Goal: Information Seeking & Learning: Find specific fact

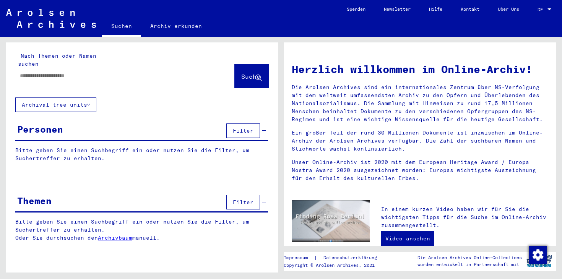
type input "*******"
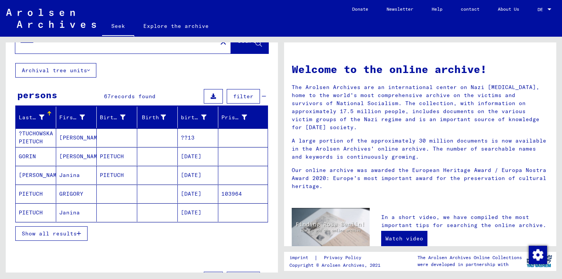
scroll to position [27, 0]
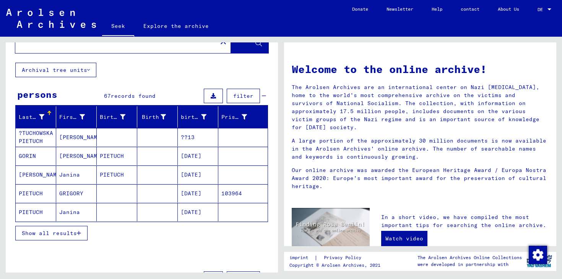
click at [51, 235] on font "Show all results" at bounding box center [49, 233] width 55 height 7
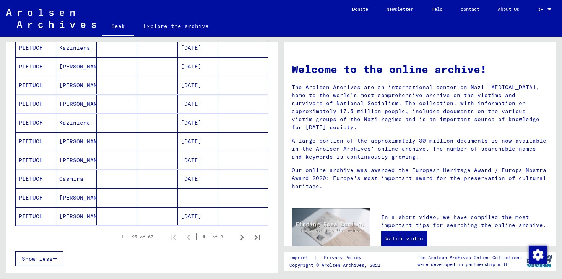
scroll to position [397, 0]
click at [243, 238] on icon "Next page" at bounding box center [242, 237] width 11 height 11
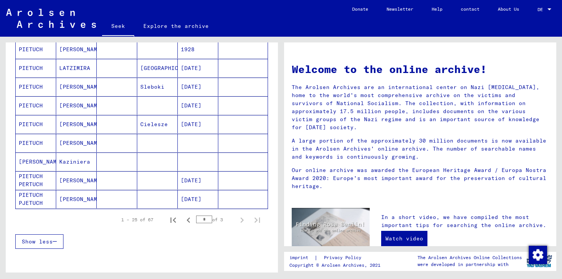
scroll to position [266, 0]
click at [189, 219] on icon "Previous page" at bounding box center [188, 219] width 11 height 11
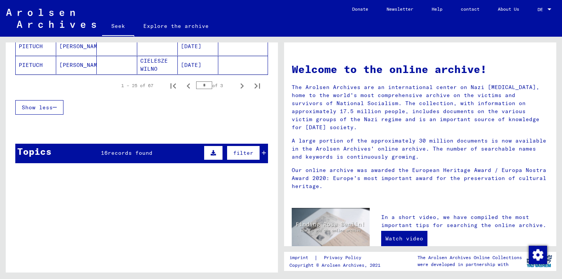
scroll to position [488, 0]
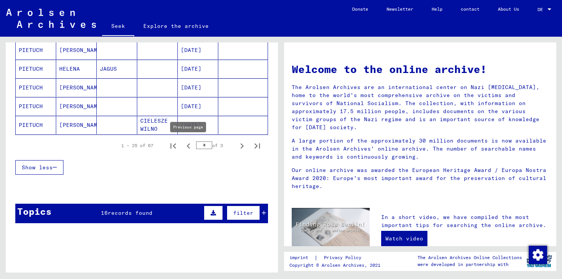
click at [186, 144] on icon "Previous page" at bounding box center [188, 146] width 11 height 11
type input "*"
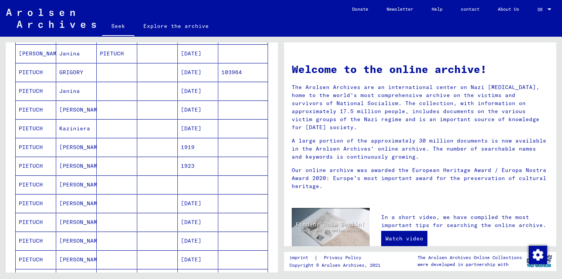
scroll to position [0, 0]
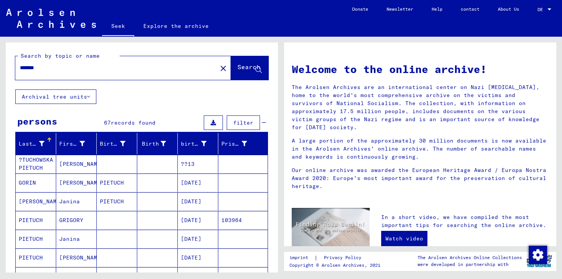
click at [67, 73] on div "*******" at bounding box center [111, 67] width 193 height 17
click at [219, 65] on mat-icon "close" at bounding box center [223, 68] width 9 height 9
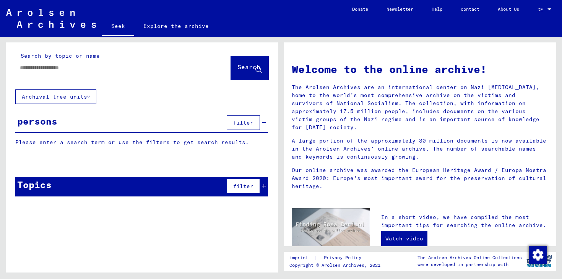
click at [182, 67] on input "text" at bounding box center [114, 68] width 188 height 8
type input "*****"
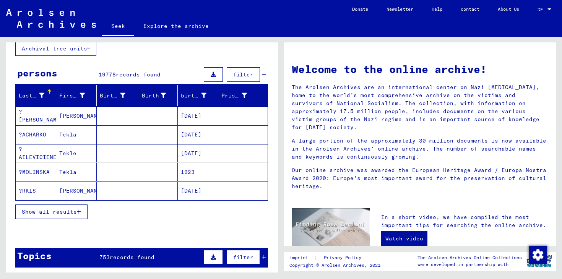
scroll to position [63, 0]
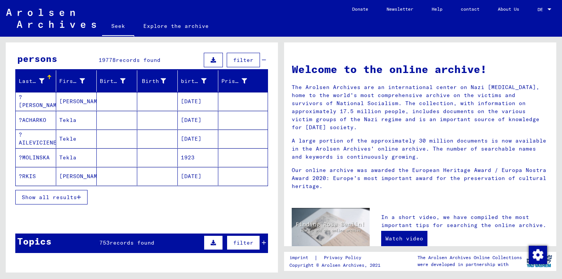
click at [71, 199] on font "Show all results" at bounding box center [49, 197] width 55 height 7
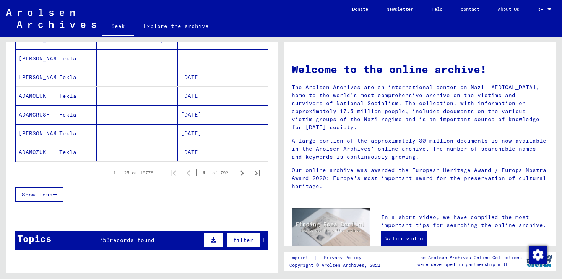
scroll to position [482, 0]
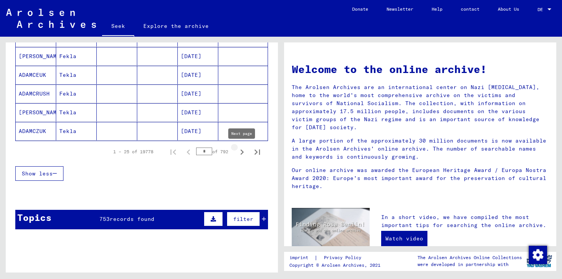
click at [240, 153] on icon "Next page" at bounding box center [242, 152] width 11 height 11
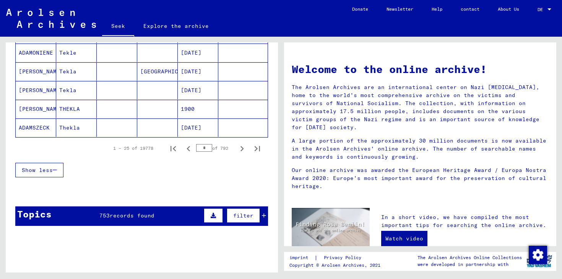
scroll to position [501, 0]
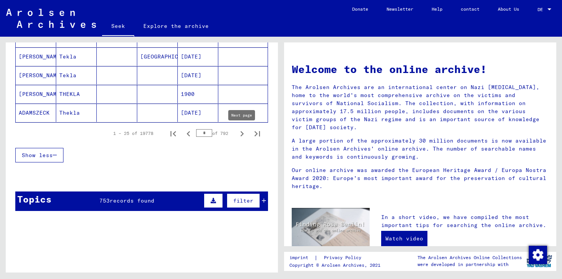
click at [240, 135] on icon "Next page" at bounding box center [242, 133] width 11 height 11
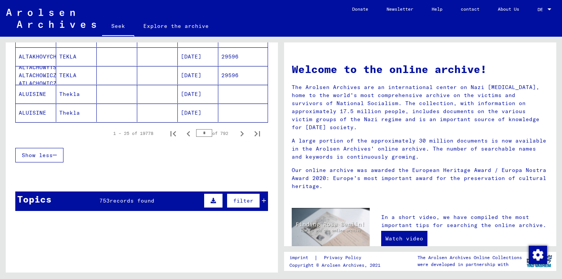
click at [240, 135] on icon "Next page" at bounding box center [242, 133] width 11 height 11
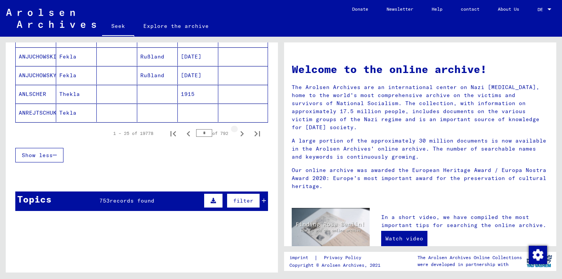
click at [240, 135] on icon "Next page" at bounding box center [242, 133] width 11 height 11
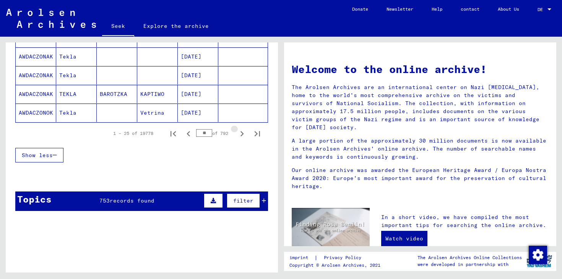
click at [240, 135] on icon "Next page" at bounding box center [242, 133] width 11 height 11
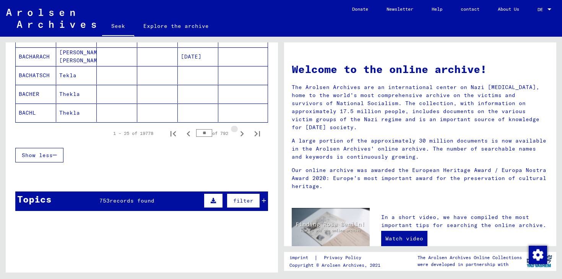
click at [240, 135] on icon "Next page" at bounding box center [242, 133] width 11 height 11
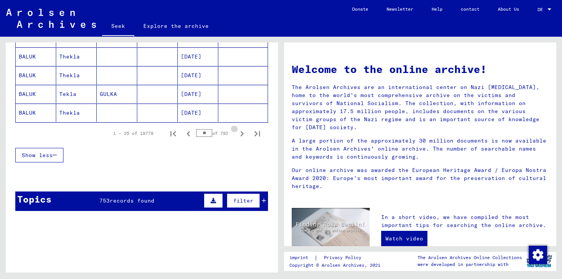
click at [240, 135] on icon "Next page" at bounding box center [242, 133] width 11 height 11
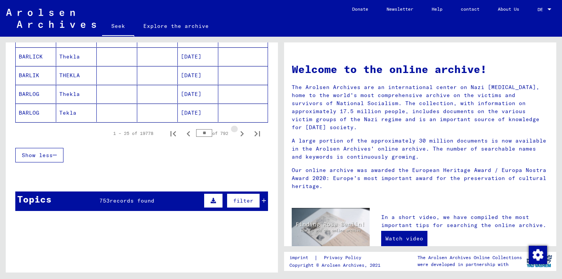
click at [240, 135] on icon "Next page" at bounding box center [242, 133] width 11 height 11
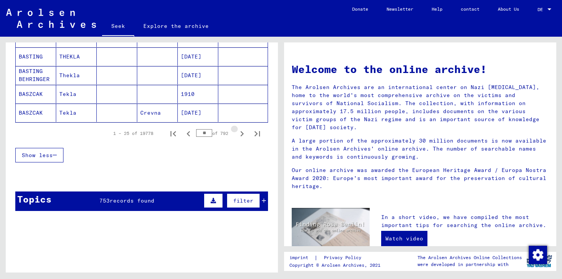
click at [240, 135] on icon "Next page" at bounding box center [242, 133] width 11 height 11
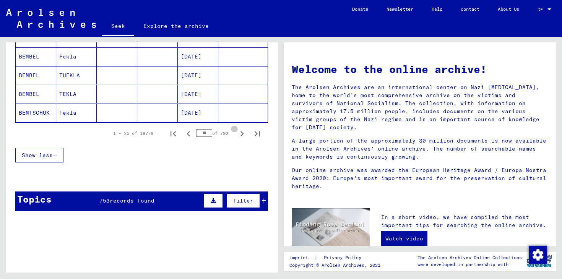
click at [240, 135] on icon "Next page" at bounding box center [242, 133] width 11 height 11
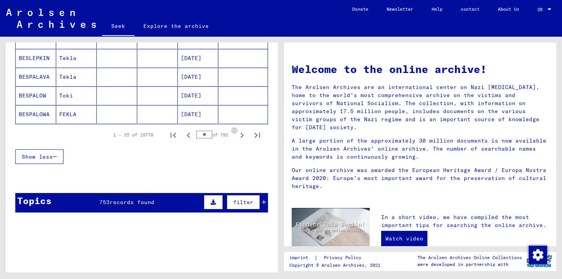
click at [240, 135] on icon "Next page" at bounding box center [242, 135] width 11 height 11
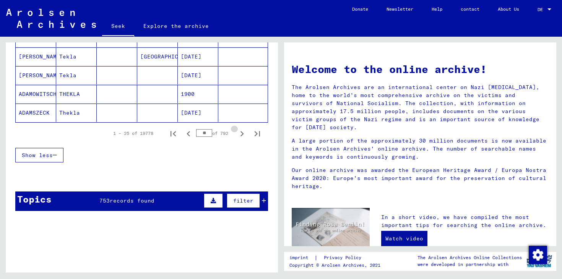
click at [240, 135] on icon "Next page" at bounding box center [242, 133] width 11 height 11
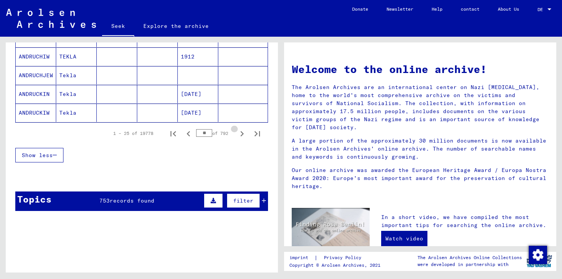
click at [240, 135] on icon "Next page" at bounding box center [242, 133] width 11 height 11
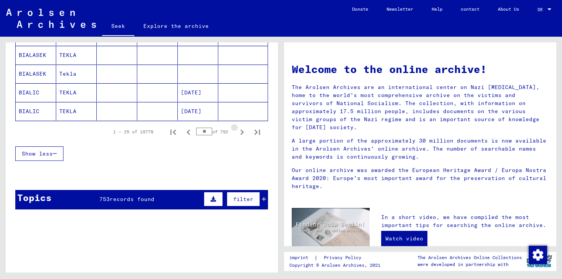
click at [240, 135] on icon "Next page" at bounding box center [242, 132] width 11 height 11
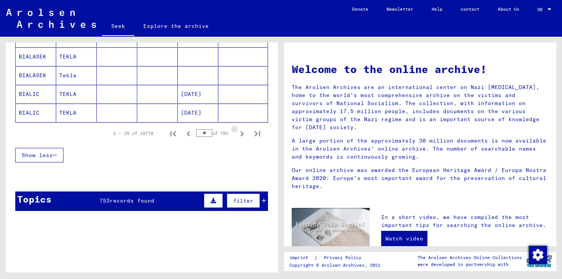
click at [240, 135] on icon "Next page" at bounding box center [242, 133] width 11 height 11
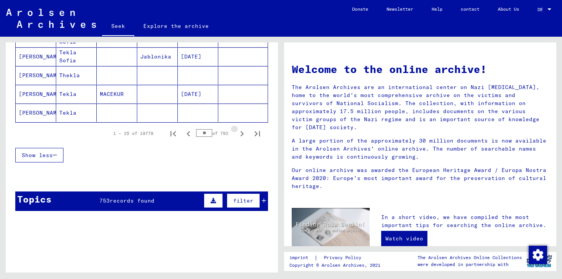
click at [240, 135] on icon "Next page" at bounding box center [242, 133] width 11 height 11
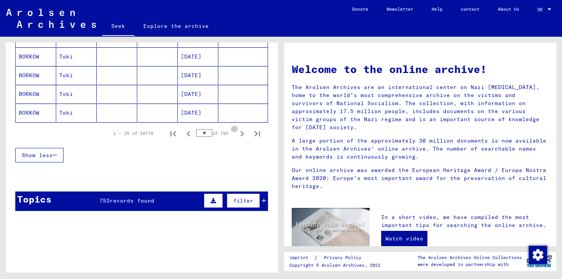
click at [240, 135] on icon "Next page" at bounding box center [242, 133] width 11 height 11
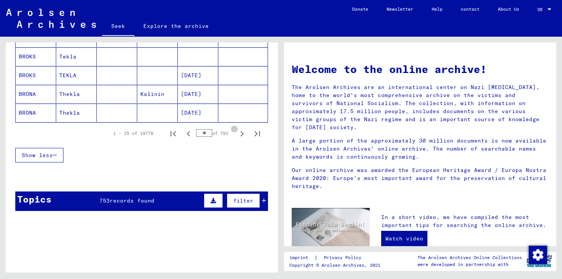
click at [240, 135] on icon "Next page" at bounding box center [242, 133] width 11 height 11
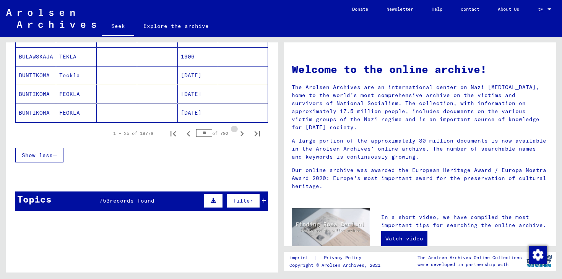
click at [240, 135] on icon "Next page" at bounding box center [242, 133] width 11 height 11
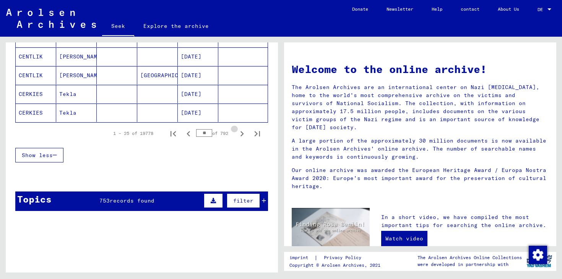
click at [240, 135] on icon "Next page" at bounding box center [242, 133] width 11 height 11
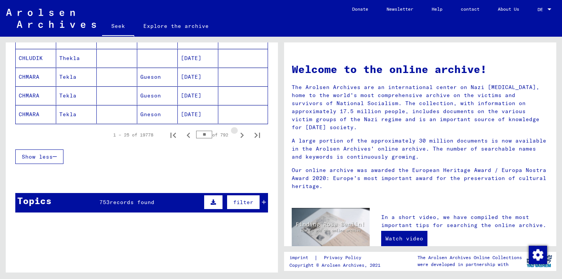
click at [240, 135] on icon "Next page" at bounding box center [242, 135] width 11 height 11
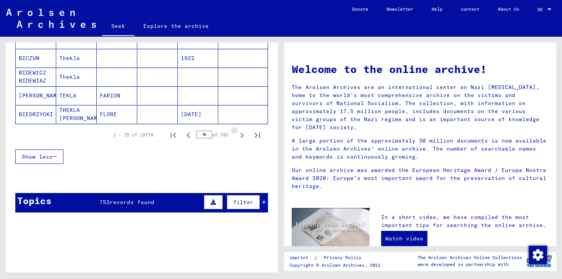
scroll to position [502, 0]
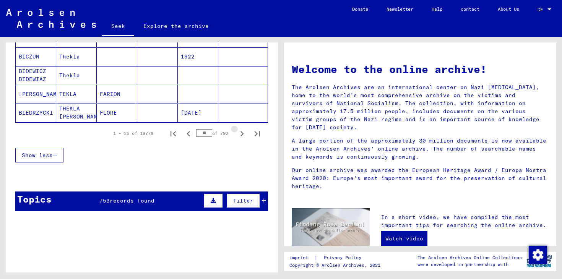
click at [240, 135] on icon "Next page" at bounding box center [242, 133] width 11 height 11
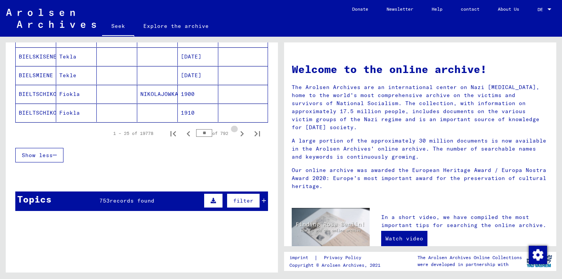
click at [240, 135] on icon "Next page" at bounding box center [242, 133] width 11 height 11
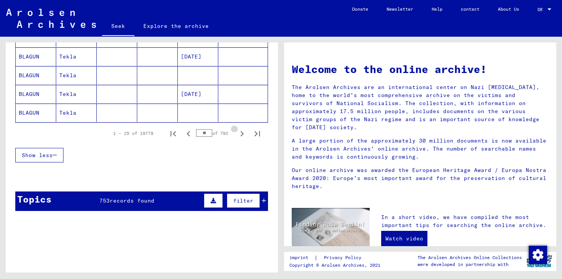
click at [240, 135] on icon "Next page" at bounding box center [242, 133] width 11 height 11
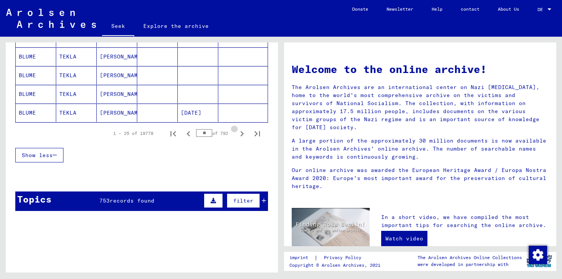
click at [240, 135] on icon "Next page" at bounding box center [242, 133] width 11 height 11
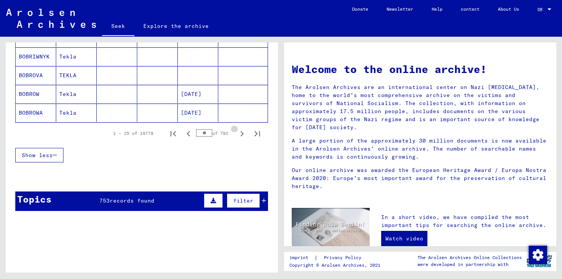
click at [240, 135] on icon "Next page" at bounding box center [242, 133] width 11 height 11
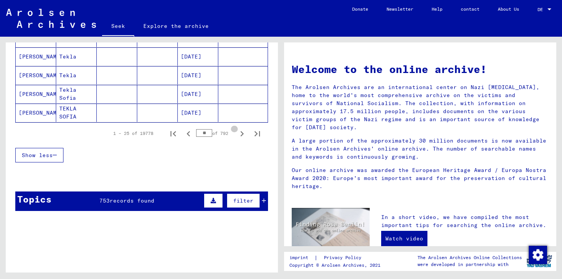
click at [240, 135] on icon "Next page" at bounding box center [242, 133] width 11 height 11
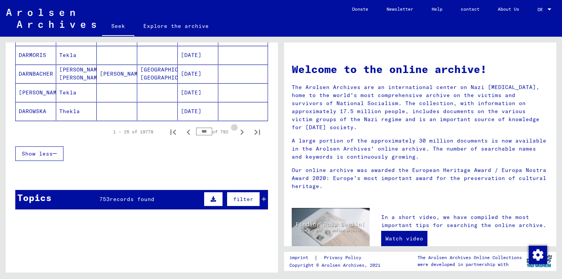
click at [240, 135] on icon "Next page" at bounding box center [242, 132] width 11 height 11
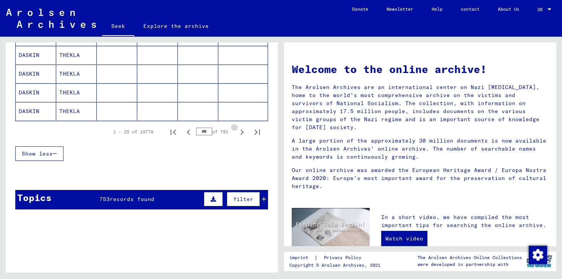
click at [240, 135] on icon "Next page" at bounding box center [242, 132] width 11 height 11
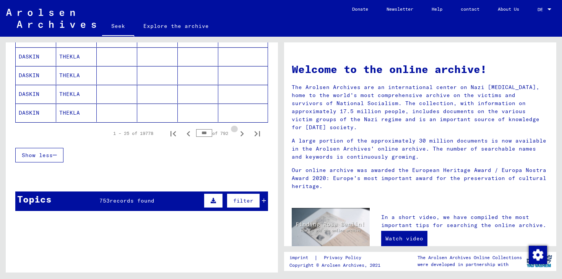
click at [240, 135] on icon "Next page" at bounding box center [242, 133] width 11 height 11
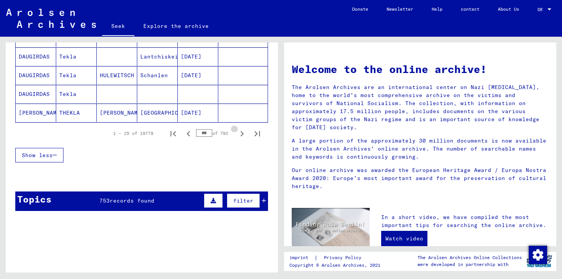
click at [240, 135] on icon "Next page" at bounding box center [242, 133] width 11 height 11
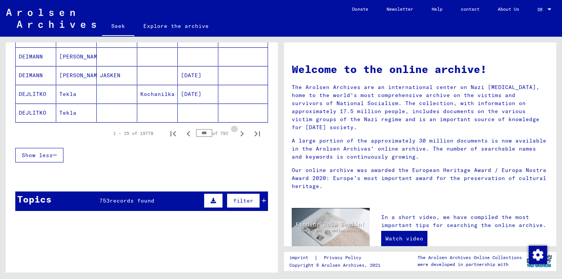
click at [240, 135] on icon "Next page" at bounding box center [242, 133] width 11 height 11
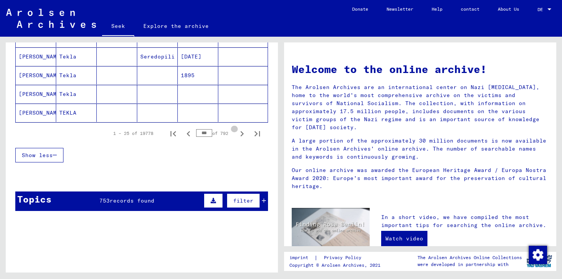
click at [240, 135] on icon "Next page" at bounding box center [242, 133] width 11 height 11
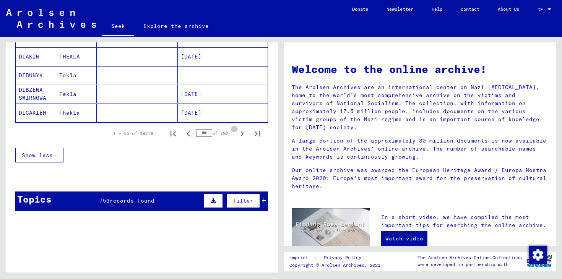
click at [240, 135] on icon "Next page" at bounding box center [242, 133] width 11 height 11
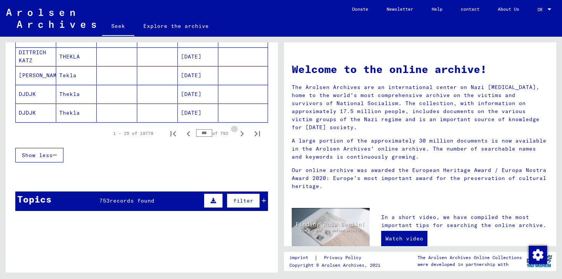
click at [240, 135] on icon "Next page" at bounding box center [242, 133] width 11 height 11
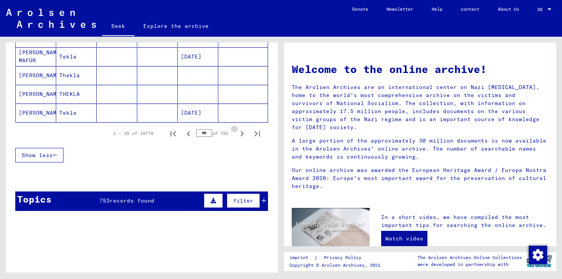
click at [240, 135] on icon "Next page" at bounding box center [242, 133] width 11 height 11
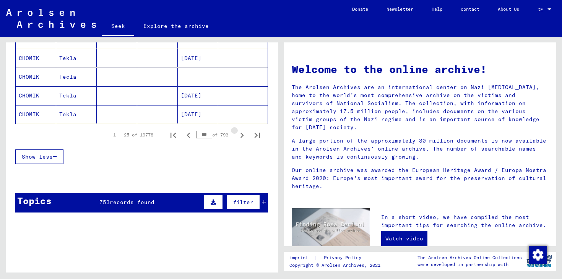
scroll to position [502, 0]
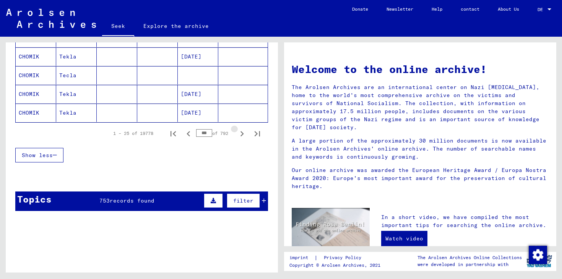
click at [240, 135] on icon "Next page" at bounding box center [242, 133] width 11 height 11
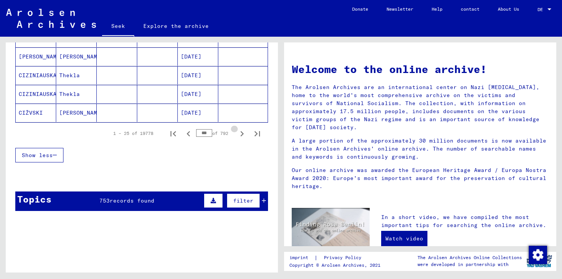
click at [240, 135] on icon "Next page" at bounding box center [242, 133] width 11 height 11
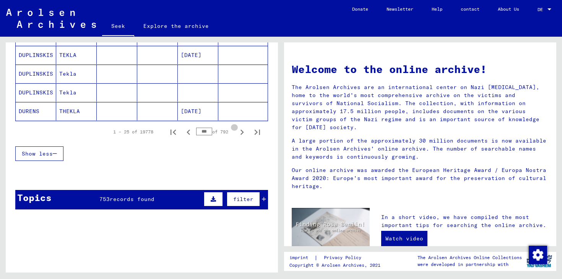
click at [240, 135] on icon "Next page" at bounding box center [242, 132] width 11 height 11
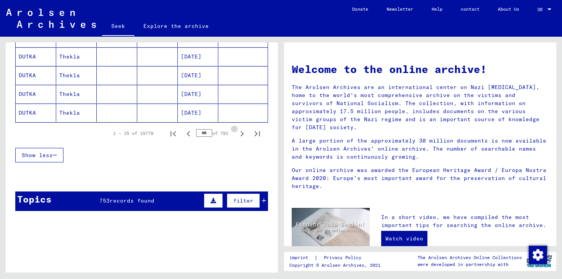
click at [240, 135] on icon "Next page" at bounding box center [242, 133] width 11 height 11
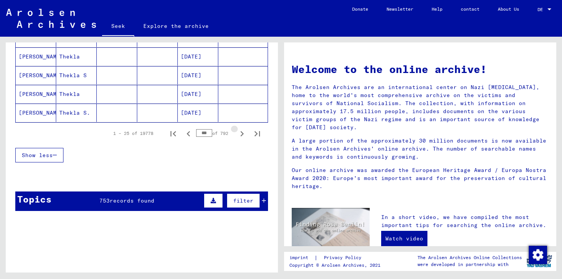
click at [240, 135] on icon "Next page" at bounding box center [242, 133] width 11 height 11
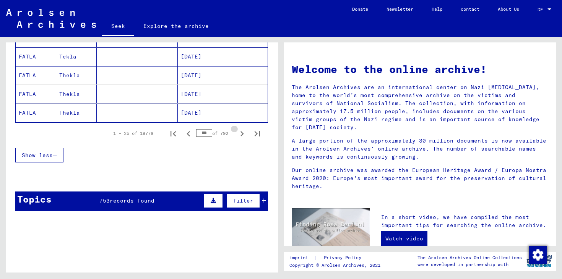
click at [240, 135] on icon "Next page" at bounding box center [242, 133] width 11 height 11
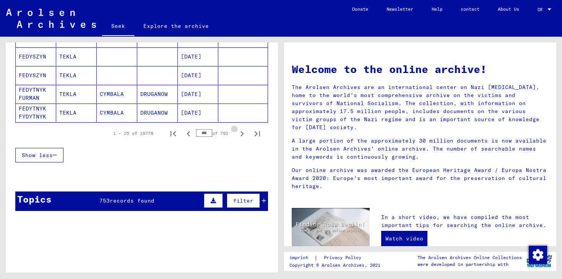
click at [240, 135] on icon "Next page" at bounding box center [242, 133] width 11 height 11
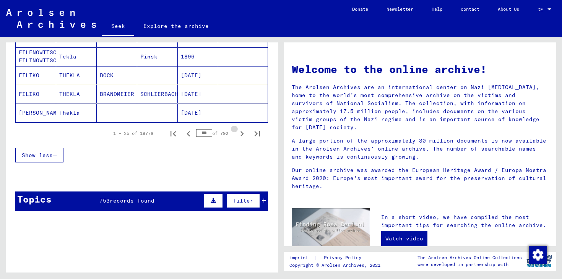
click at [240, 135] on icon "Next page" at bounding box center [242, 133] width 11 height 11
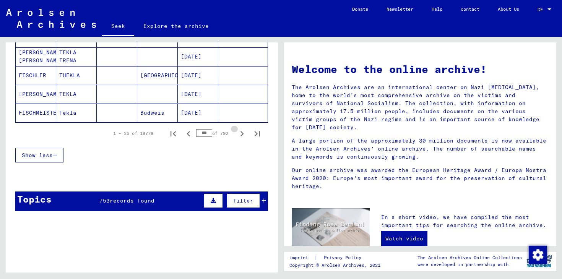
click at [240, 135] on icon "Next page" at bounding box center [242, 133] width 11 height 11
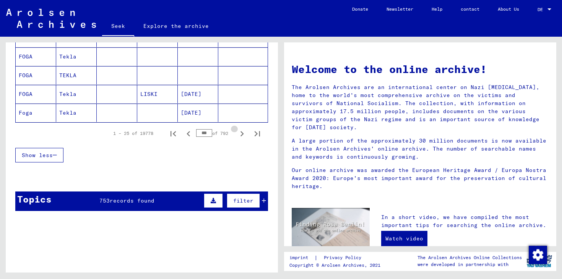
click at [240, 135] on icon "Next page" at bounding box center [242, 133] width 11 height 11
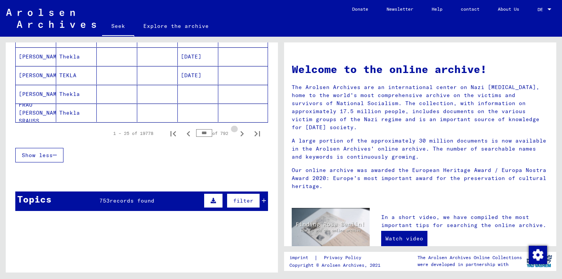
click at [240, 135] on icon "Next page" at bounding box center [242, 133] width 11 height 11
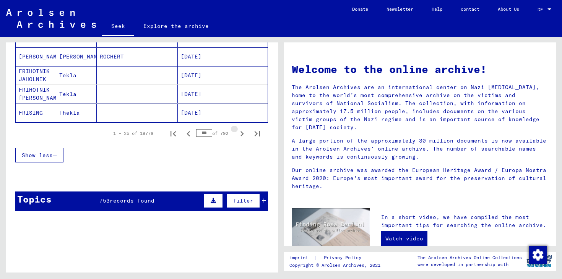
click at [240, 135] on icon "Next page" at bounding box center [242, 133] width 11 height 11
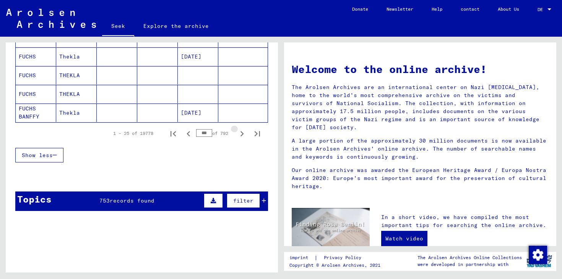
click at [240, 135] on icon "Next page" at bounding box center [242, 133] width 11 height 11
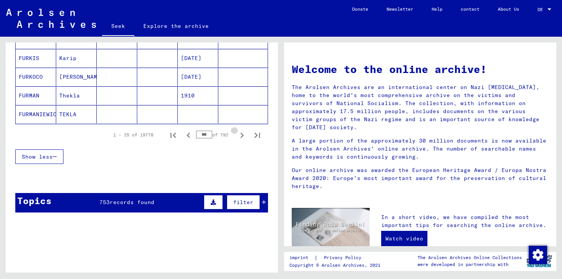
click at [240, 135] on icon "Next page" at bounding box center [242, 135] width 11 height 11
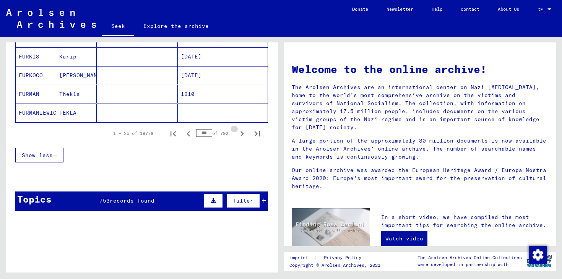
click at [240, 135] on icon "Next page" at bounding box center [242, 133] width 11 height 11
type input "***"
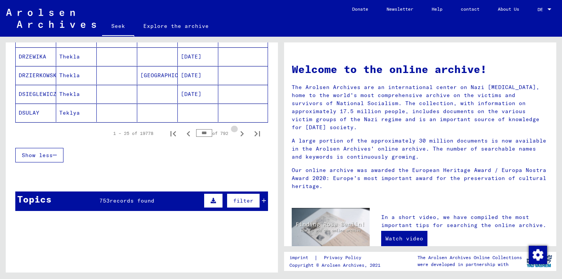
click at [240, 135] on icon "Next page" at bounding box center [242, 133] width 11 height 11
